Goal: Task Accomplishment & Management: Use online tool/utility

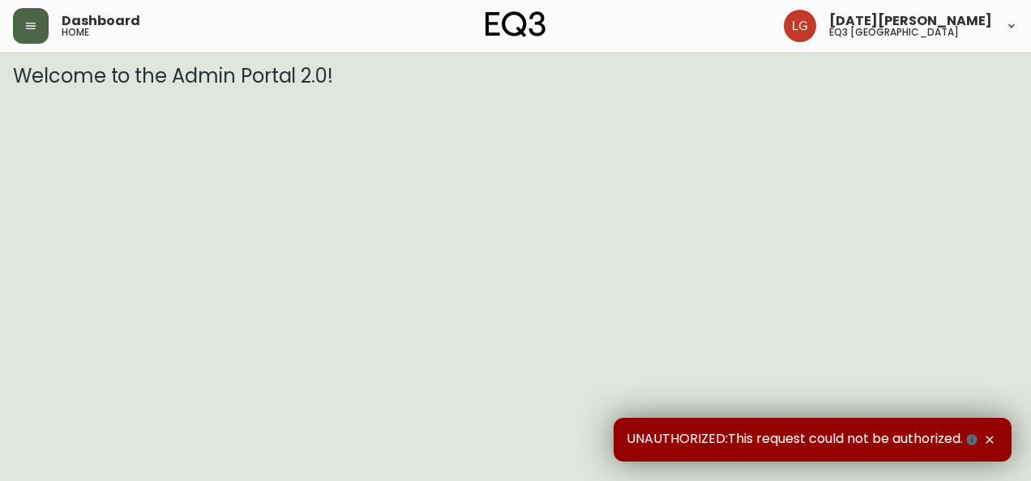
click at [34, 25] on icon "button" at bounding box center [31, 26] width 10 height 6
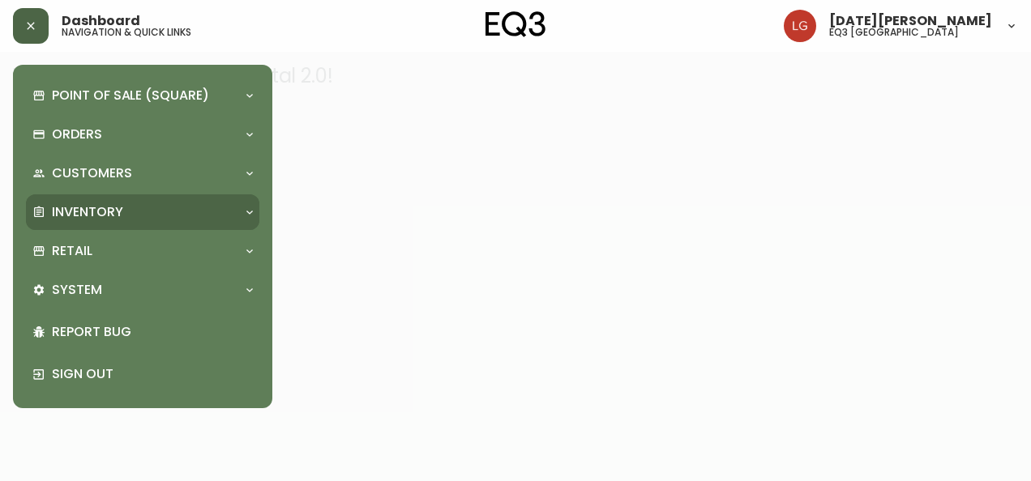
click at [102, 207] on p "Inventory" at bounding box center [87, 212] width 71 height 18
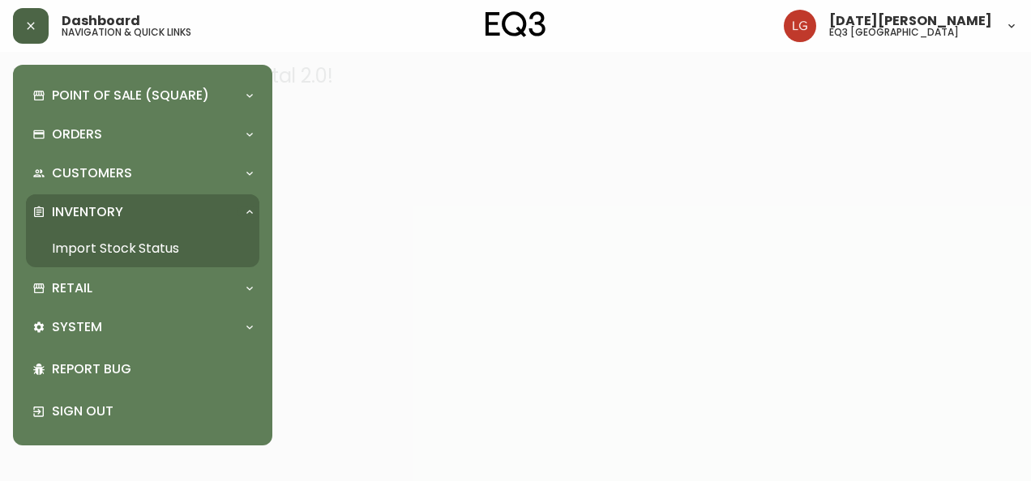
click at [128, 246] on link "Import Stock Status" at bounding box center [142, 248] width 233 height 37
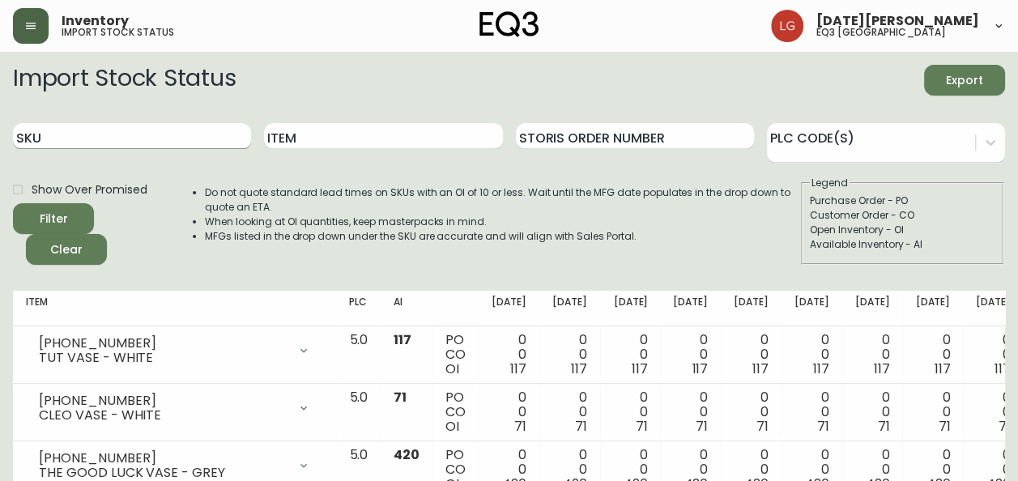
click at [147, 136] on input "SKU" at bounding box center [132, 136] width 238 height 26
paste input "2020-102-0-A"
click at [13, 203] on button "Filter" at bounding box center [53, 218] width 81 height 31
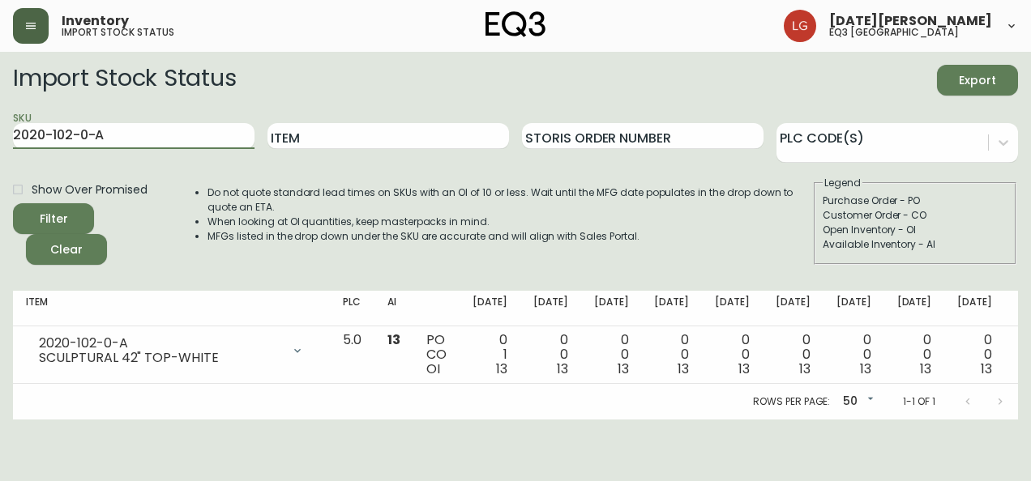
drag, startPoint x: 201, startPoint y: 136, endPoint x: 0, endPoint y: 138, distance: 201.0
click at [0, 138] on html "Inventory import stock status [DATE][PERSON_NAME] eq3 [GEOGRAPHIC_DATA] Import …" at bounding box center [515, 210] width 1031 height 420
paste input "[PHONE_NUMBER]"
click at [13, 203] on button "Filter" at bounding box center [53, 218] width 81 height 31
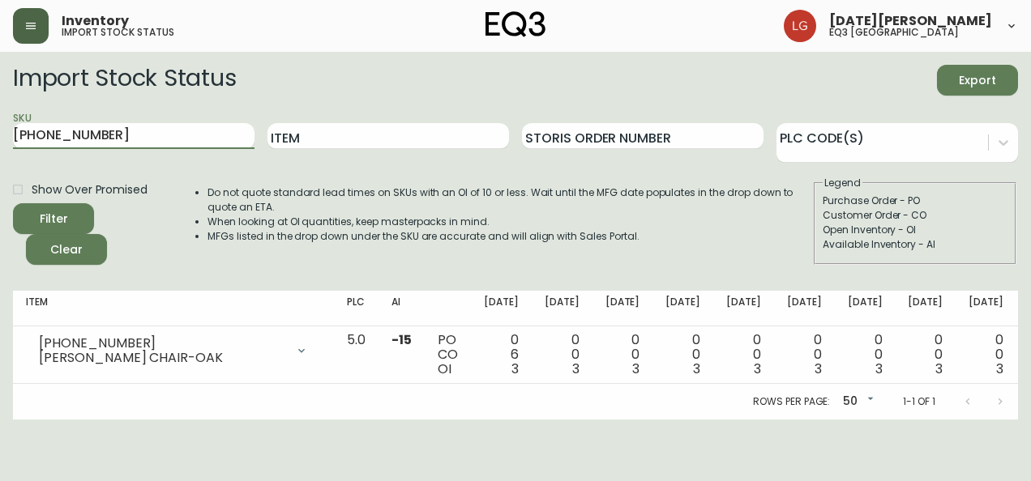
drag, startPoint x: 198, startPoint y: 128, endPoint x: -3, endPoint y: 133, distance: 201.0
click at [0, 133] on html "Inventory import stock status [DATE][PERSON_NAME] eq3 [GEOGRAPHIC_DATA] Import …" at bounding box center [515, 210] width 1031 height 420
paste input "2020-103-0-B"
click at [13, 203] on button "Filter" at bounding box center [53, 218] width 81 height 31
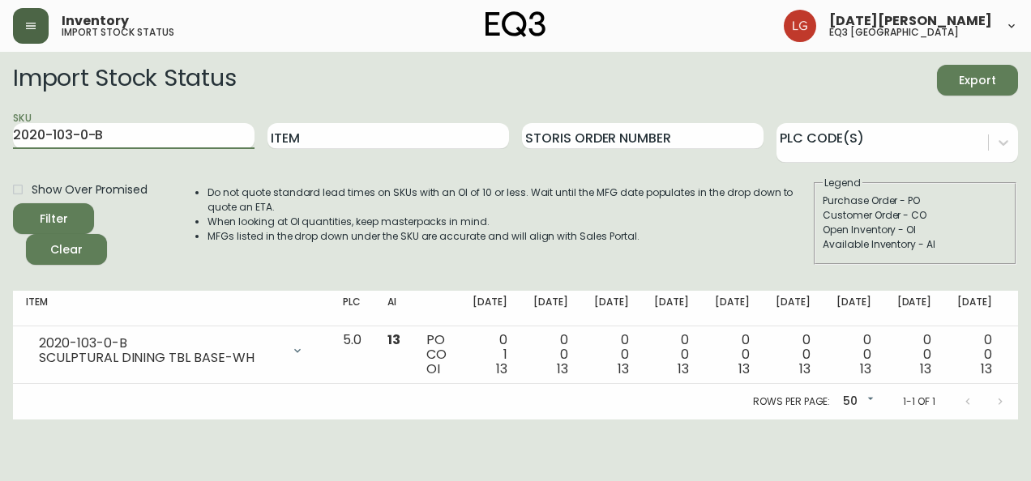
drag, startPoint x: 146, startPoint y: 131, endPoint x: -3, endPoint y: 119, distance: 149.6
click at [0, 119] on html "Inventory import stock status [DATE][PERSON_NAME] eq3 [GEOGRAPHIC_DATA] Import …" at bounding box center [515, 210] width 1031 height 420
paste input "3020-284-57-A"
click at [13, 203] on button "Filter" at bounding box center [53, 218] width 81 height 31
drag, startPoint x: 56, startPoint y: 121, endPoint x: 0, endPoint y: 128, distance: 56.4
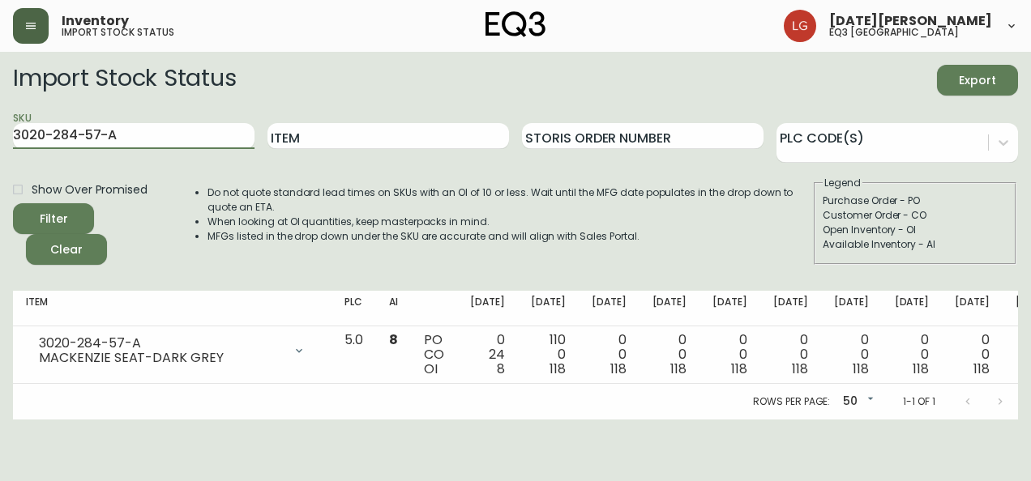
click at [0, 127] on html "Inventory import stock status [DATE][PERSON_NAME] eq3 [GEOGRAPHIC_DATA] Import …" at bounding box center [515, 210] width 1031 height 420
paste input "2-4-B"
click at [13, 203] on button "Filter" at bounding box center [53, 218] width 81 height 31
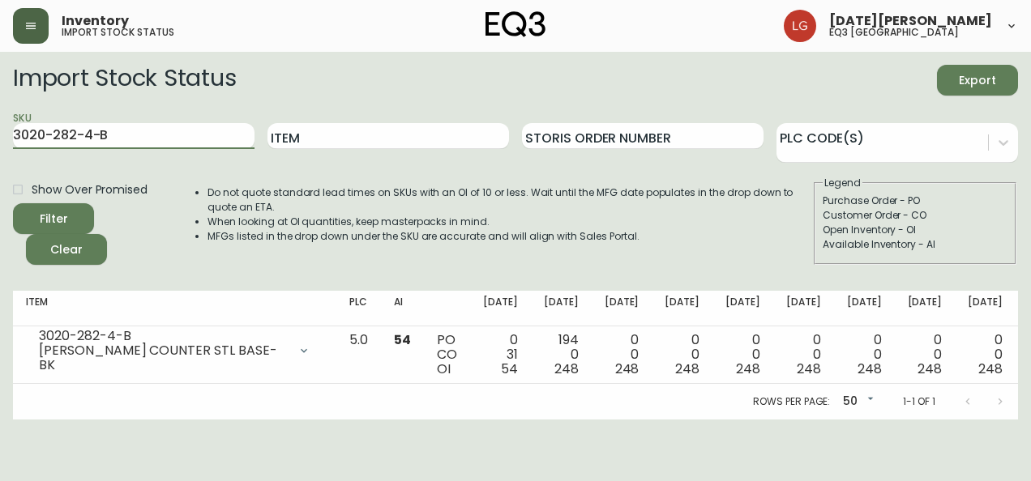
drag, startPoint x: 141, startPoint y: 130, endPoint x: -3, endPoint y: 105, distance: 146.4
click at [0, 105] on html "Inventory import stock status [DATE][PERSON_NAME] eq3 [GEOGRAPHIC_DATA] Import …" at bounding box center [515, 210] width 1031 height 420
paste input "[PHONE_NUMBER]"
click at [13, 203] on button "Filter" at bounding box center [53, 218] width 81 height 31
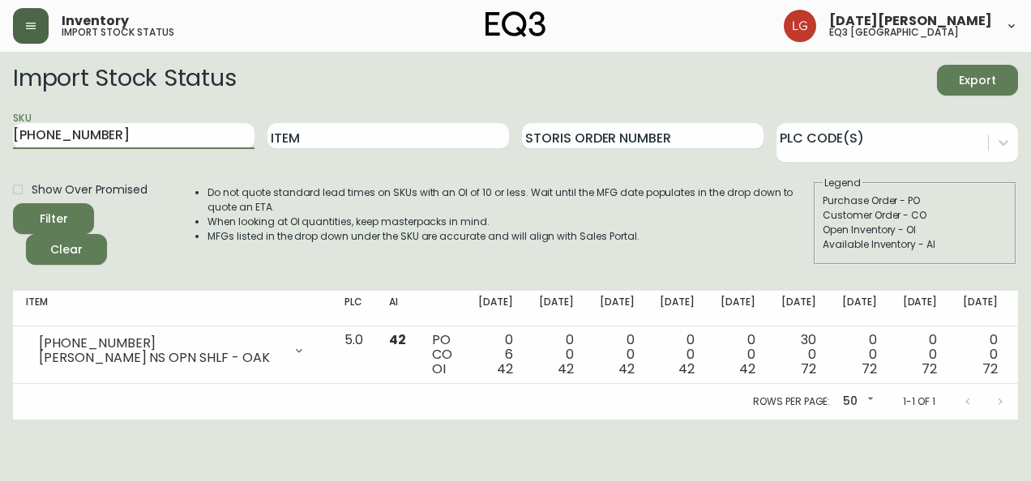
drag, startPoint x: 151, startPoint y: 135, endPoint x: -3, endPoint y: 149, distance: 154.6
click at [0, 149] on html "Inventory import stock status [DATE][PERSON_NAME] eq3 [GEOGRAPHIC_DATA] Import …" at bounding box center [515, 210] width 1031 height 420
paste input "28"
click at [13, 203] on button "Filter" at bounding box center [53, 218] width 81 height 31
drag, startPoint x: 129, startPoint y: 139, endPoint x: 0, endPoint y: 130, distance: 129.2
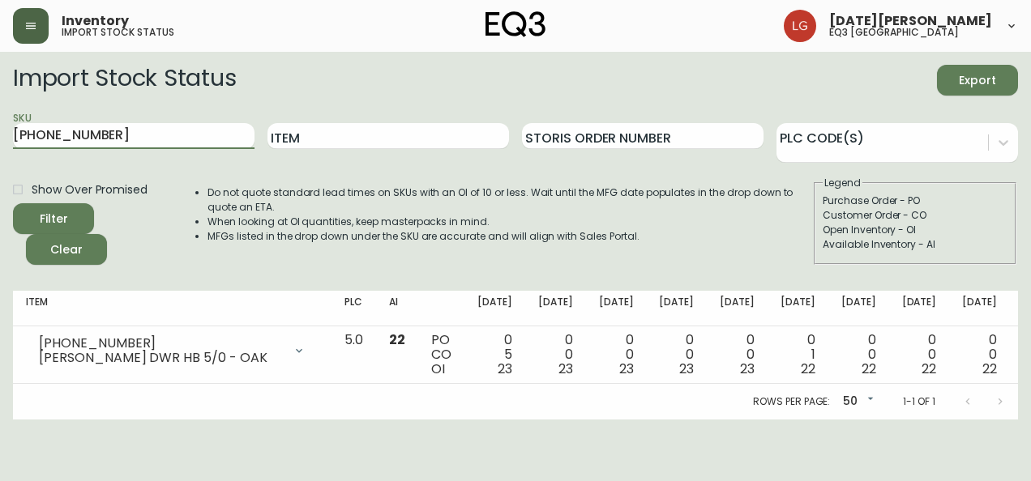
click at [0, 130] on html "Inventory import stock status [DATE][PERSON_NAME] eq3 [GEOGRAPHIC_DATA] Import …" at bounding box center [515, 210] width 1031 height 420
paste input "12"
click at [13, 203] on button "Filter" at bounding box center [53, 218] width 81 height 31
drag, startPoint x: 143, startPoint y: 143, endPoint x: 0, endPoint y: 132, distance: 143.1
click at [0, 131] on html "Inventory import stock status [DATE][PERSON_NAME] eq3 [GEOGRAPHIC_DATA] Import …" at bounding box center [515, 210] width 1031 height 420
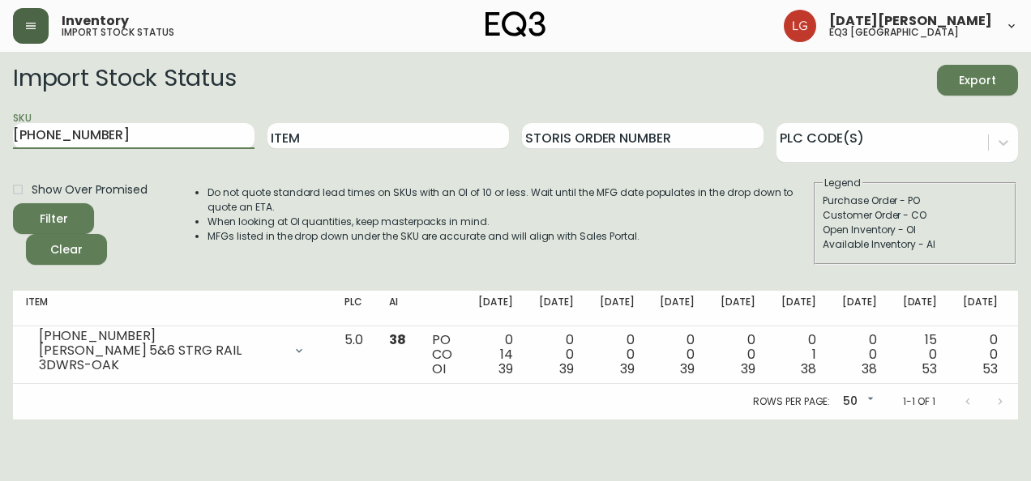
paste input "9"
click at [13, 203] on button "Filter" at bounding box center [53, 218] width 81 height 31
drag, startPoint x: 102, startPoint y: 138, endPoint x: -3, endPoint y: 152, distance: 106.2
click at [0, 152] on html "Inventory import stock status [DATE][PERSON_NAME] eq3 [GEOGRAPHIC_DATA] Import …" at bounding box center [515, 210] width 1031 height 420
paste input "[PHONE_NUMBER]"
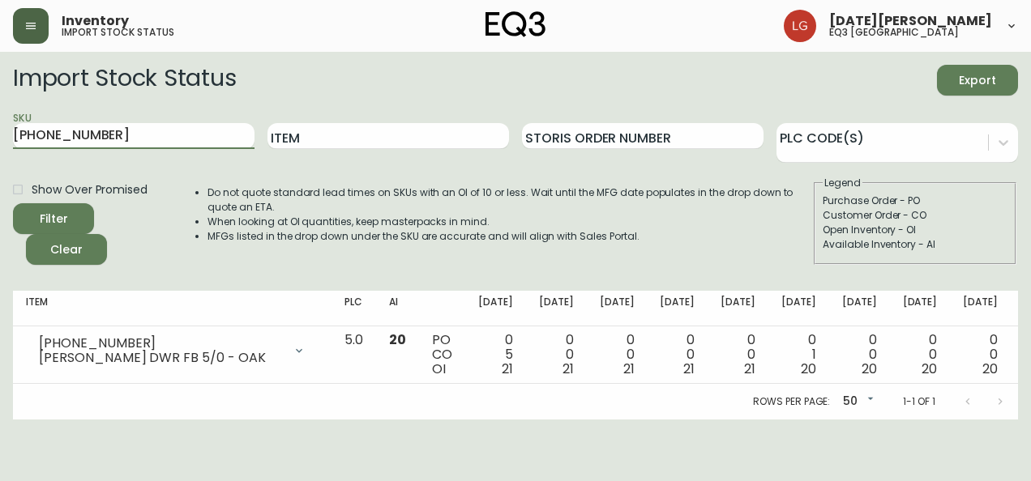
click at [13, 203] on button "Filter" at bounding box center [53, 218] width 81 height 31
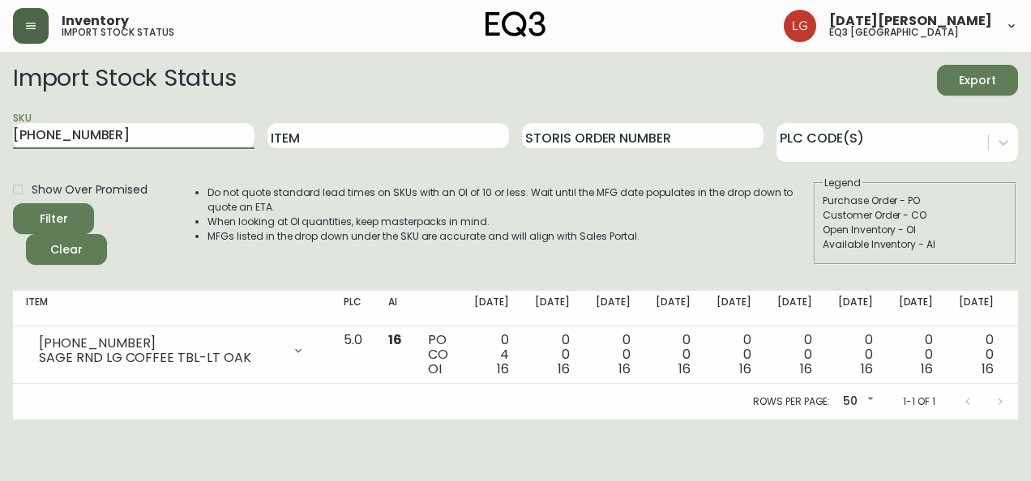
drag, startPoint x: 117, startPoint y: 136, endPoint x: 0, endPoint y: 147, distance: 117.2
click at [0, 147] on html "Inventory import stock status [DATE][PERSON_NAME] eq3 [GEOGRAPHIC_DATA] Import …" at bounding box center [515, 210] width 1031 height 420
paste input "[PHONE_NUMBER]"
click at [13, 203] on button "Filter" at bounding box center [53, 218] width 81 height 31
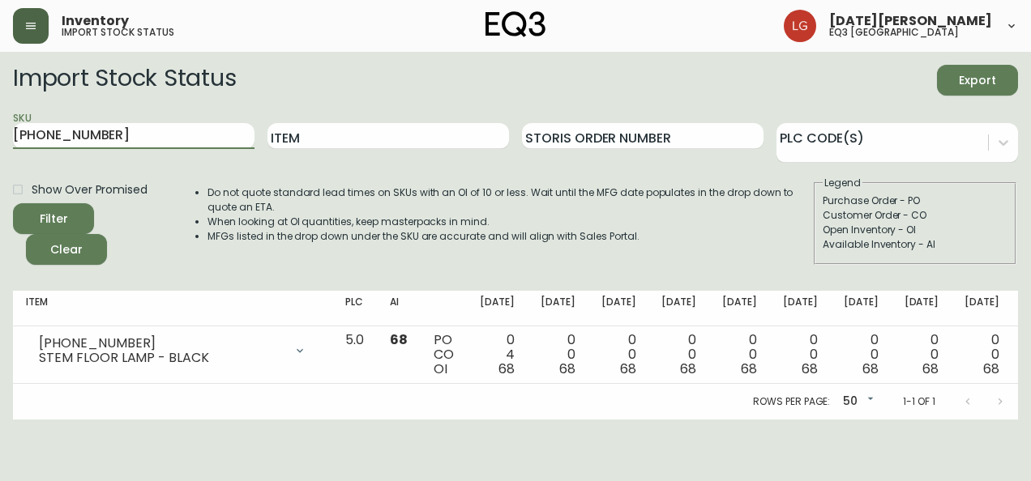
drag, startPoint x: 117, startPoint y: 136, endPoint x: 0, endPoint y: 126, distance: 117.9
click at [0, 126] on html "Inventory import stock status [DATE][PERSON_NAME] eq3 [GEOGRAPHIC_DATA] Import …" at bounding box center [515, 210] width 1031 height 420
paste input "7130-621-16-A"
click at [13, 203] on button "Filter" at bounding box center [53, 218] width 81 height 31
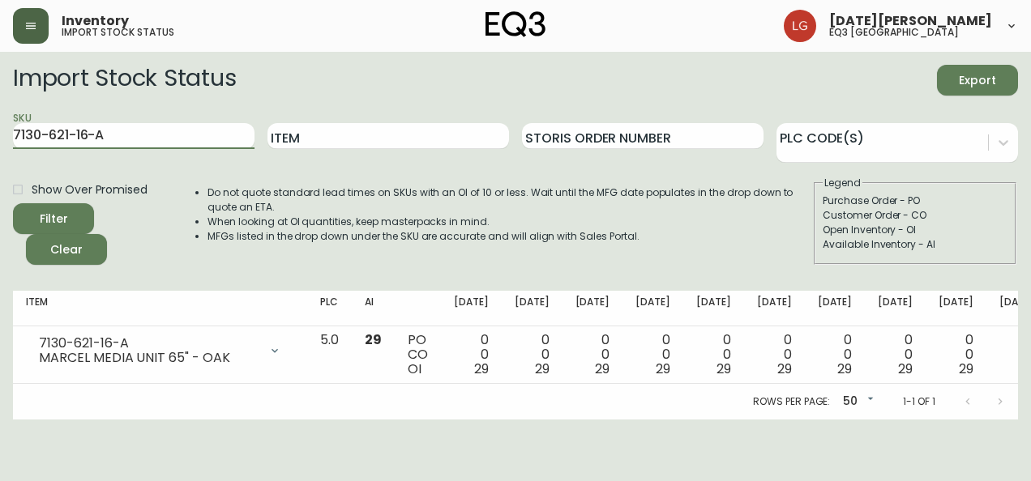
drag, startPoint x: 117, startPoint y: 135, endPoint x: -3, endPoint y: 134, distance: 119.9
click at [0, 134] on html "Inventory import stock status [DATE][PERSON_NAME] eq3 [GEOGRAPHIC_DATA] Import …" at bounding box center [515, 210] width 1031 height 420
paste input "10-400-1"
click at [13, 203] on button "Filter" at bounding box center [53, 218] width 81 height 31
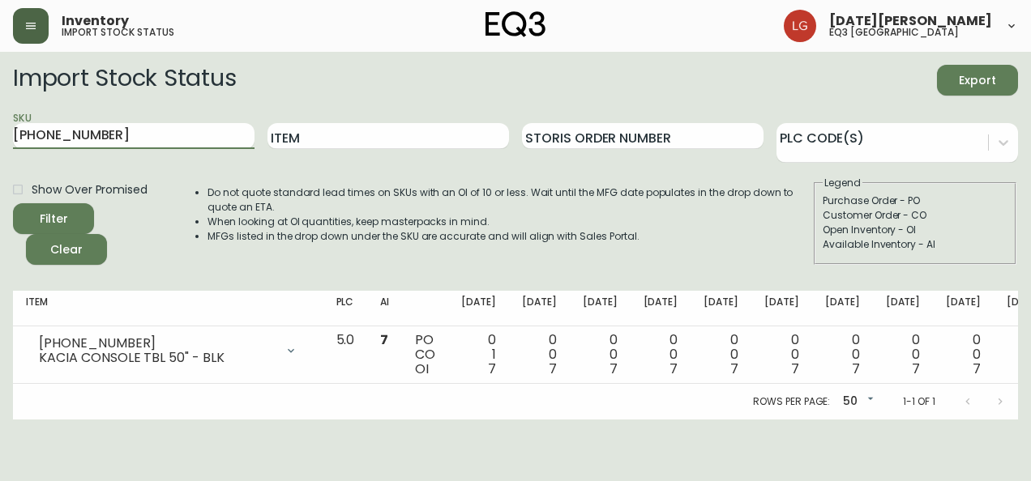
drag, startPoint x: 106, startPoint y: 134, endPoint x: -3, endPoint y: 152, distance: 110.8
click at [0, 152] on html "Inventory import stock status [DATE][PERSON_NAME] eq3 [GEOGRAPHIC_DATA] Import …" at bounding box center [515, 210] width 1031 height 420
paste input "3130-06"
type input "[PHONE_NUMBER]"
click at [13, 203] on button "Filter" at bounding box center [53, 218] width 81 height 31
